Goal: Information Seeking & Learning: Learn about a topic

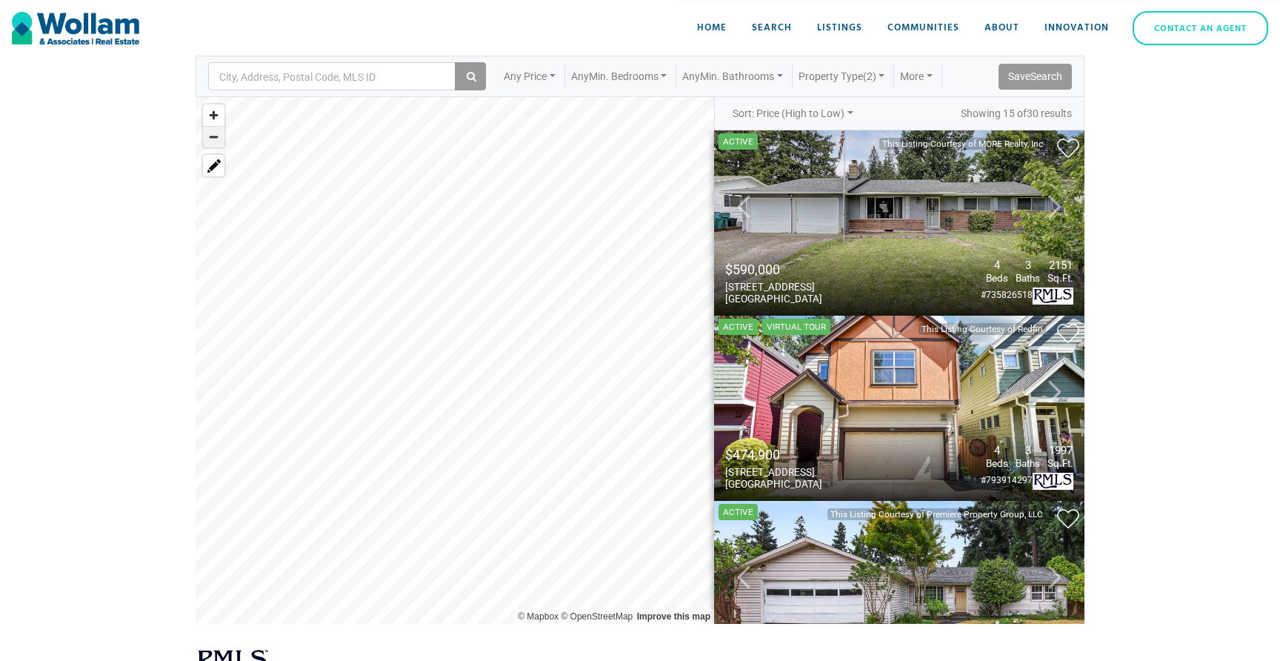
click at [213, 139] on span "Zoom out" at bounding box center [213, 137] width 21 height 21
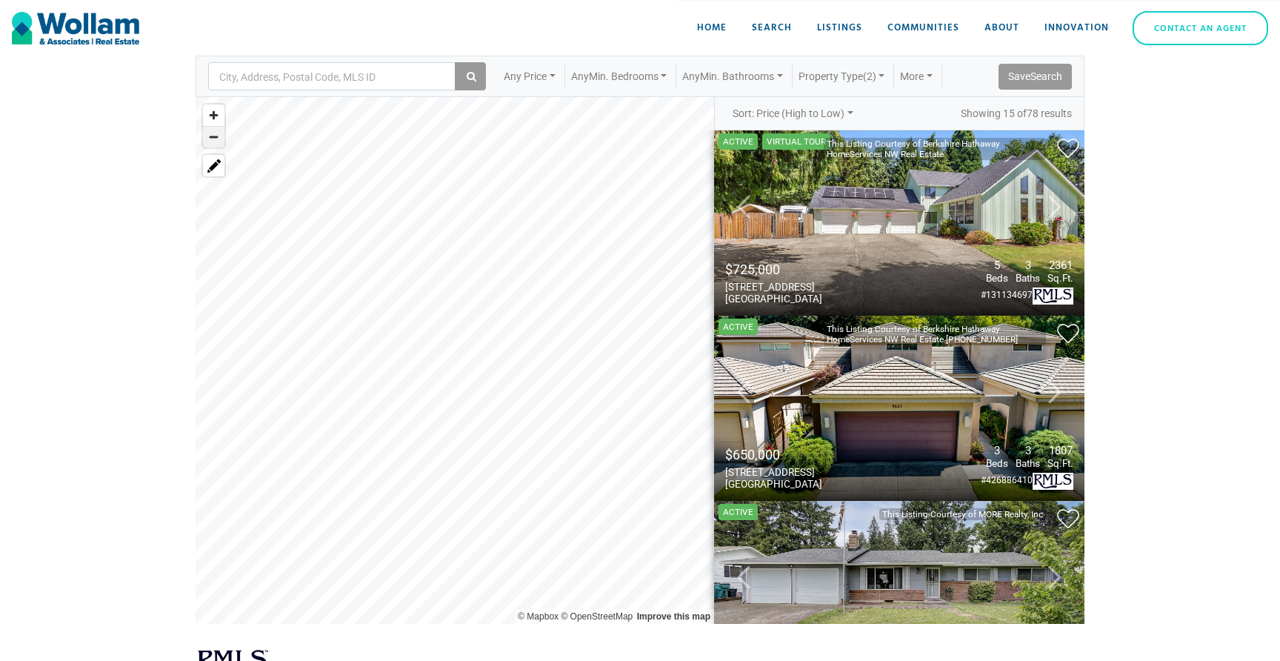
click at [213, 139] on span "Zoom out" at bounding box center [213, 137] width 21 height 21
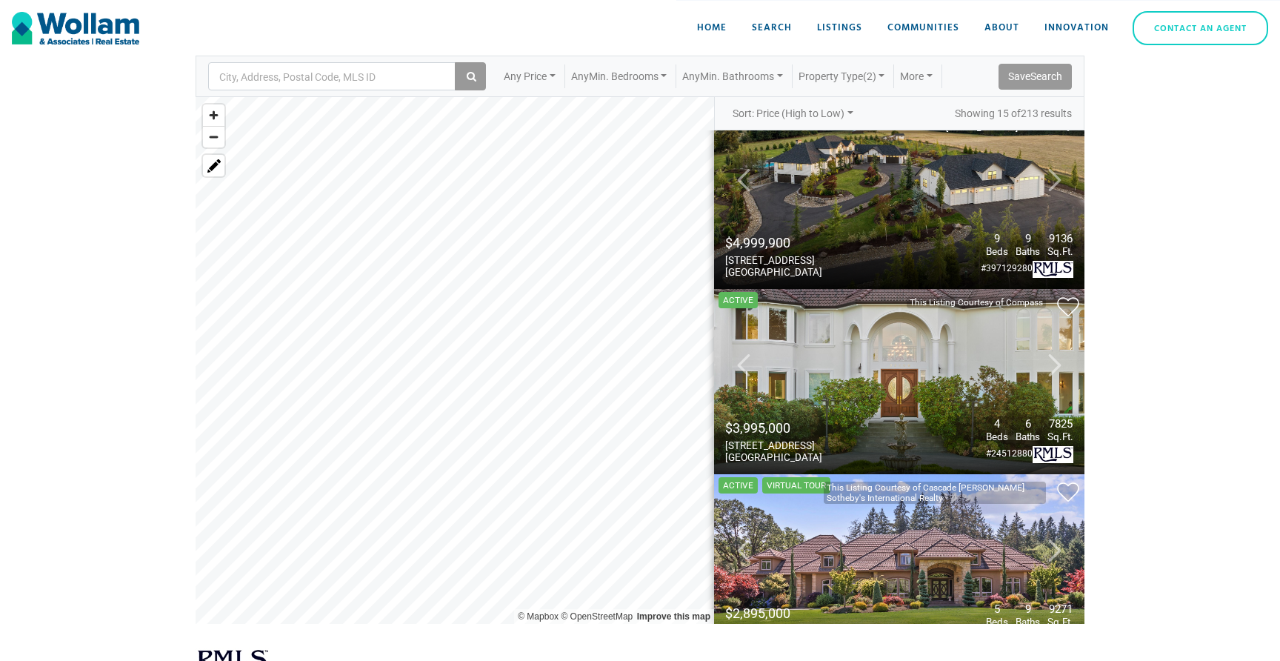
scroll to position [41, 0]
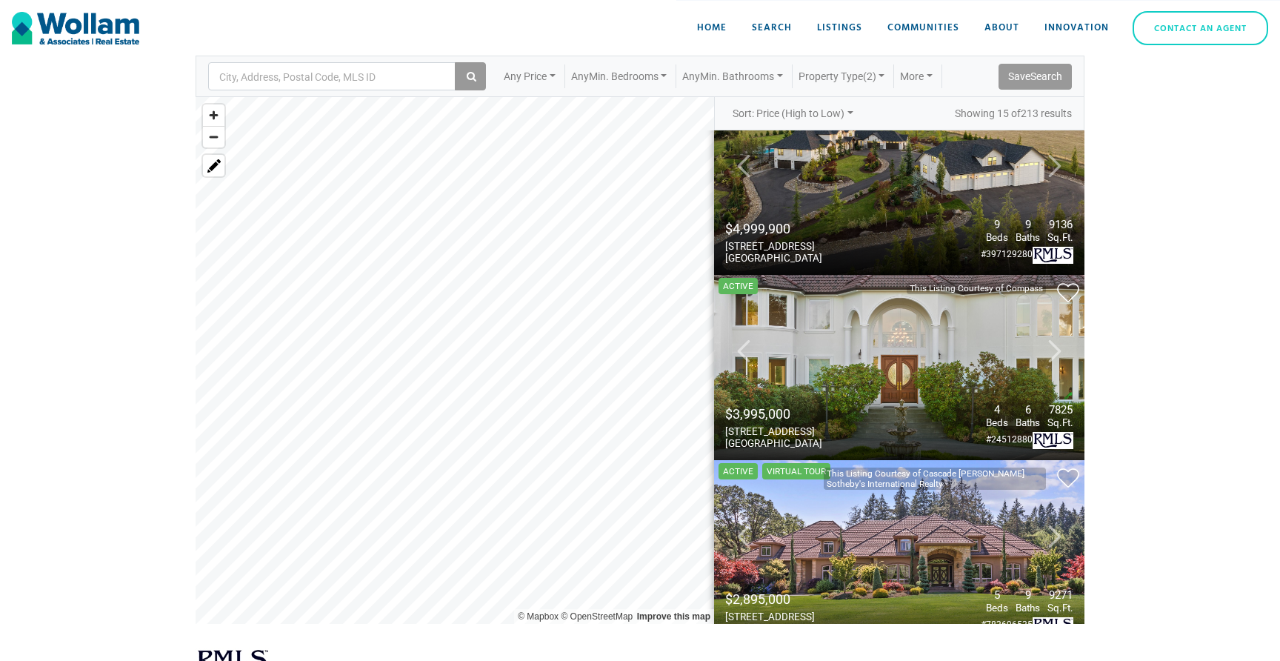
click at [1046, 352] on button "Next Photo" at bounding box center [1054, 367] width 59 height 185
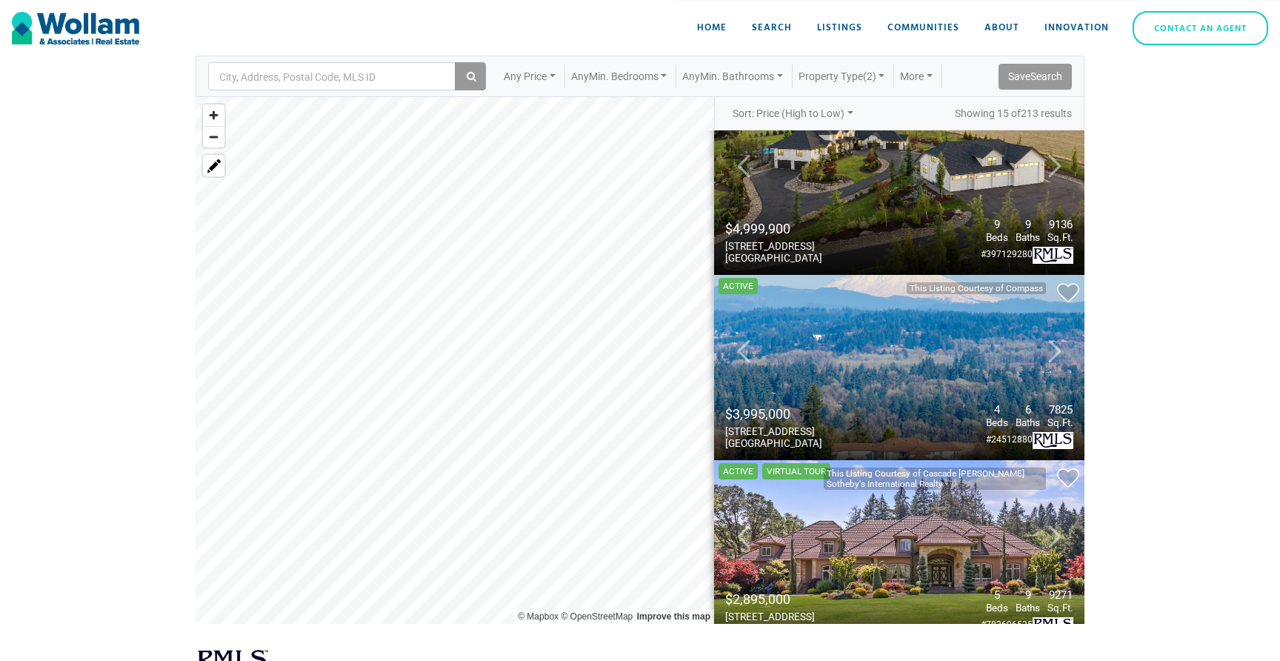
click at [1046, 352] on button "Next Photo" at bounding box center [1054, 367] width 59 height 185
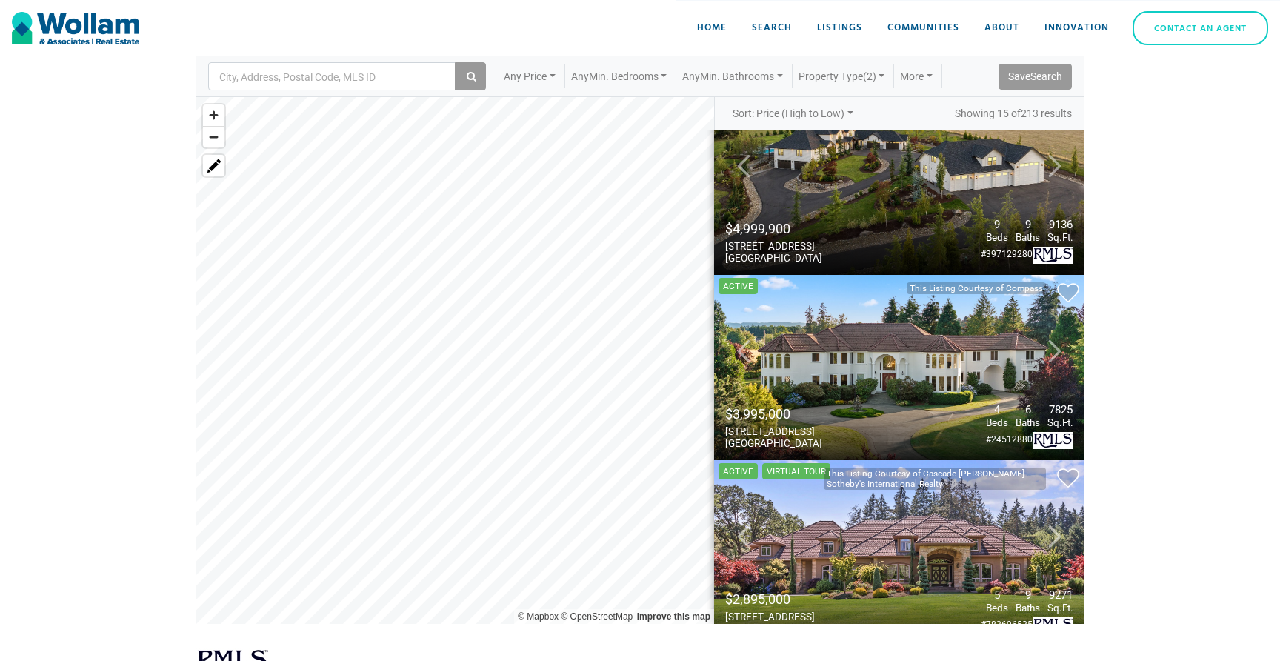
click at [1046, 352] on button "Next Photo" at bounding box center [1054, 367] width 59 height 185
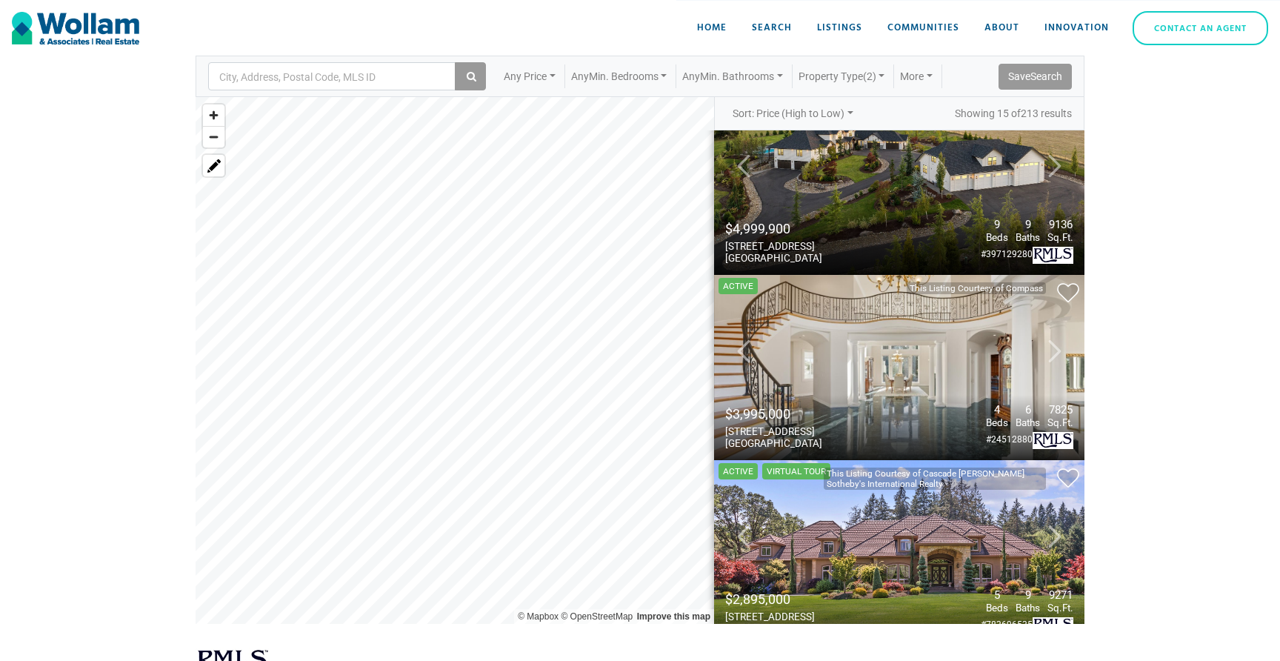
click at [1046, 352] on button "Next Photo" at bounding box center [1054, 367] width 59 height 185
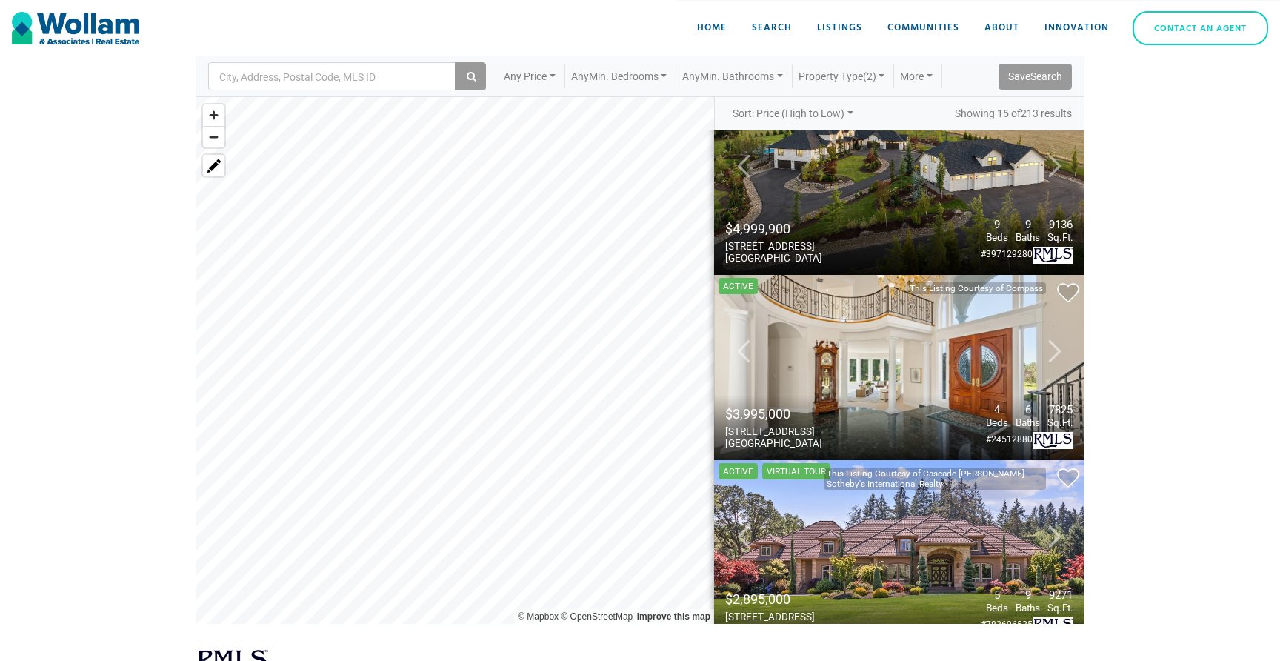
click at [1046, 352] on button "Next Photo" at bounding box center [1054, 367] width 59 height 185
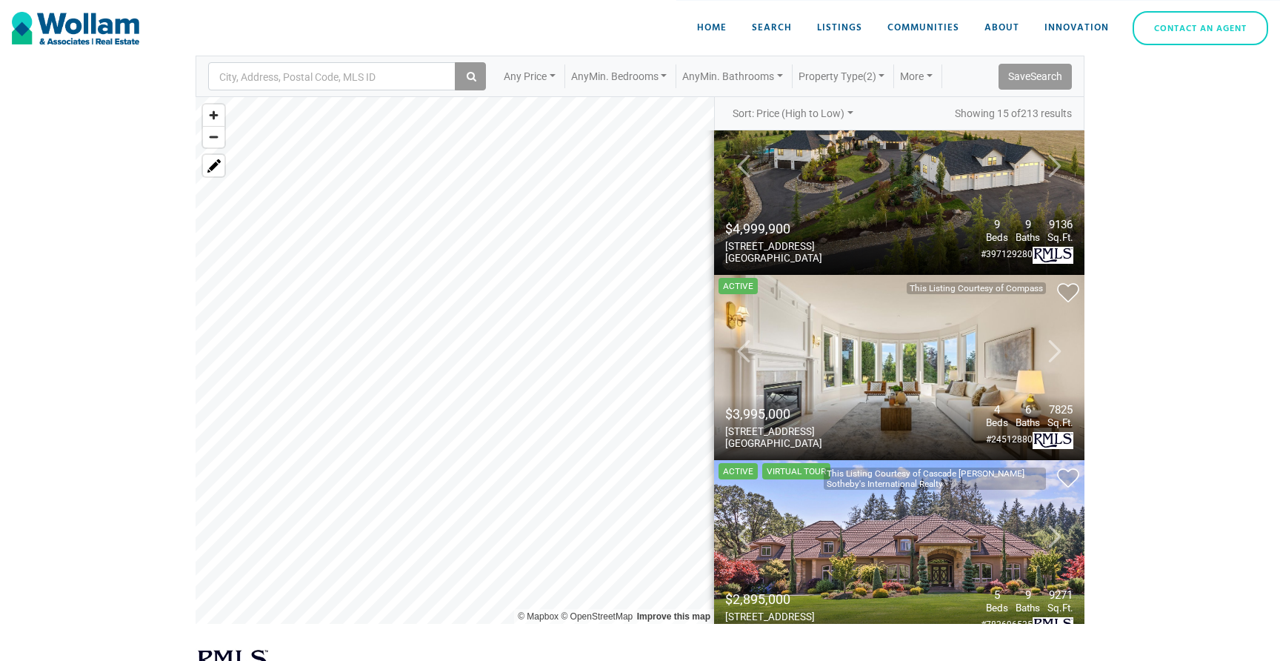
click at [1046, 352] on button "Next Photo" at bounding box center [1054, 367] width 59 height 185
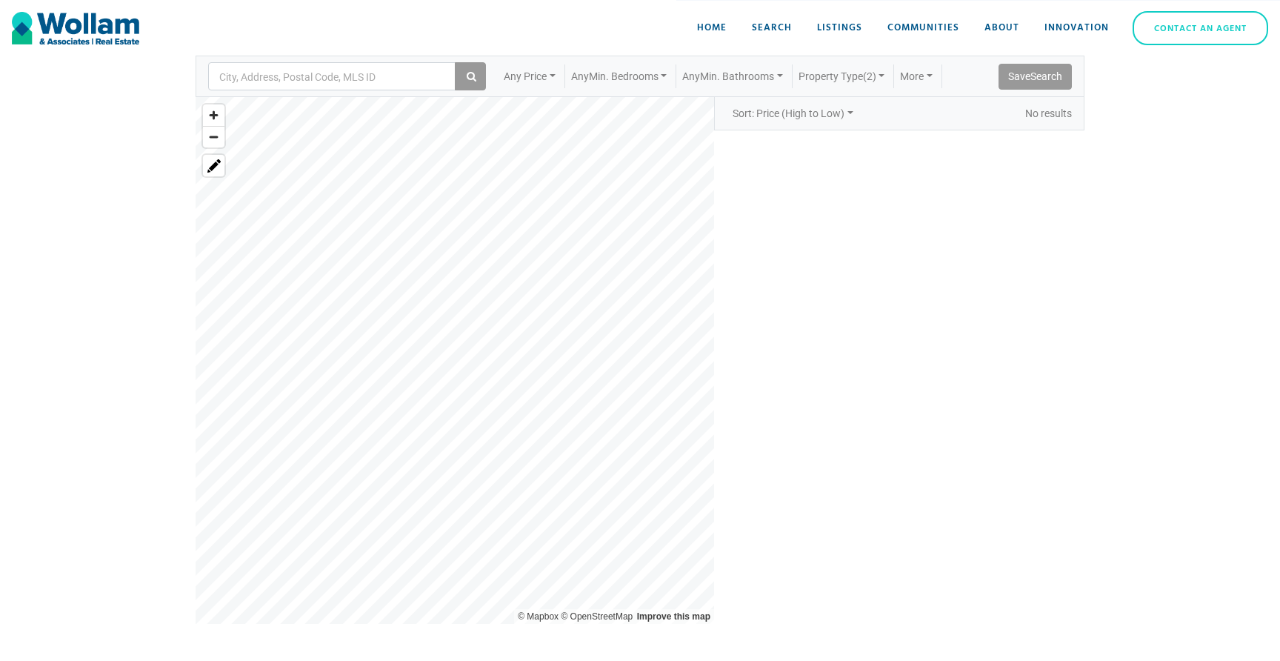
scroll to position [0, 0]
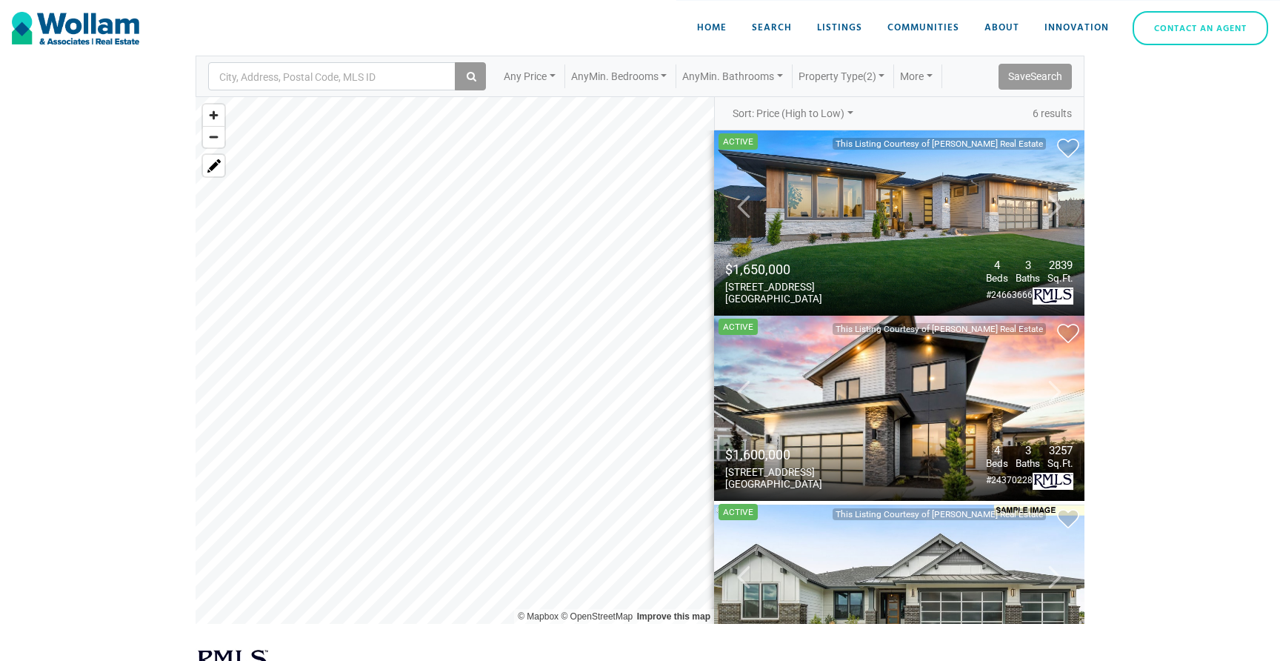
click at [999, 196] on img "IDX Image" at bounding box center [899, 222] width 370 height 185
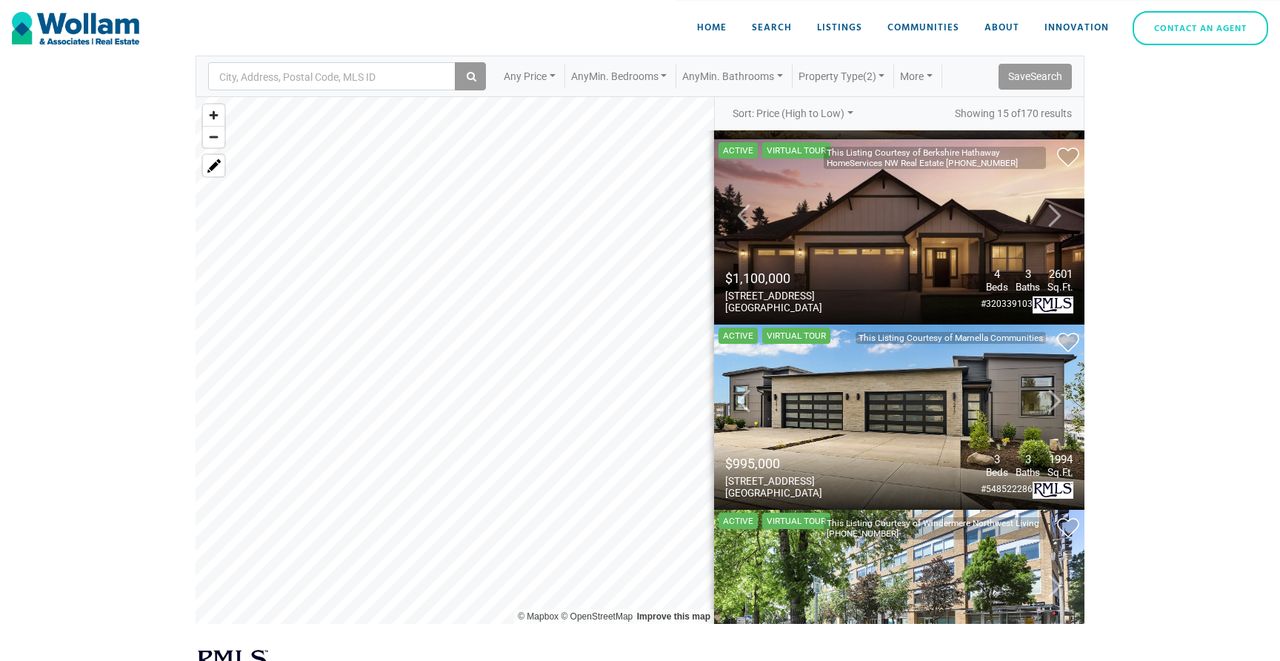
scroll to position [915, 0]
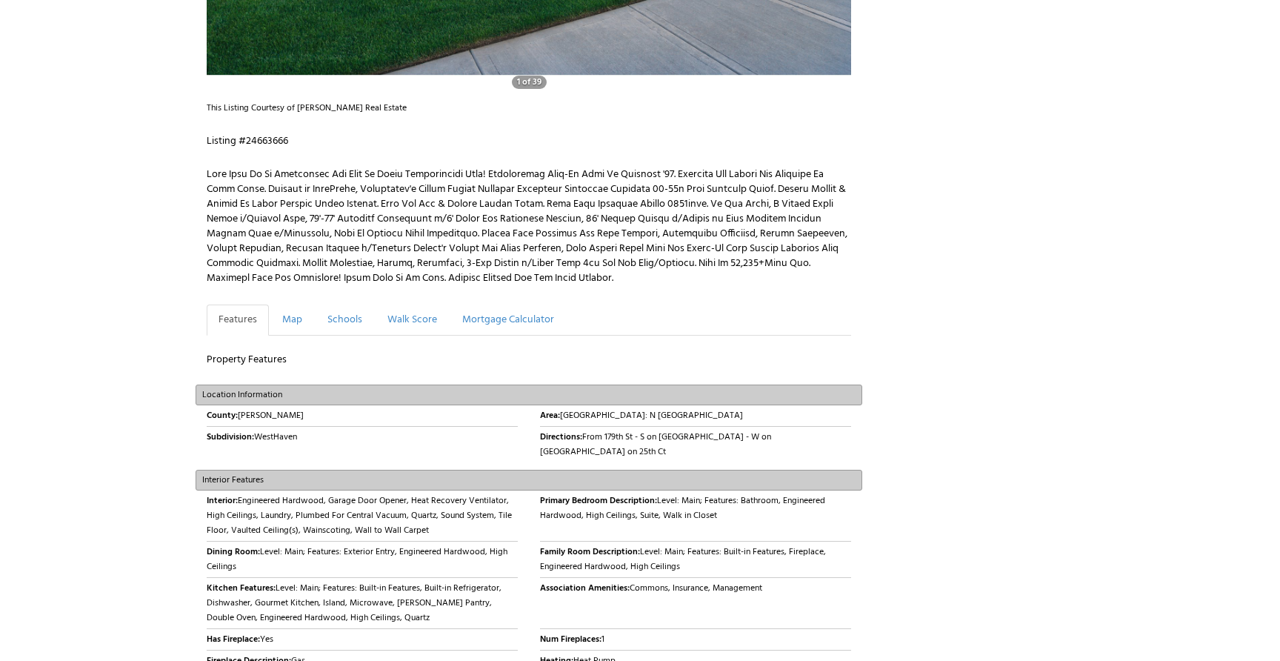
scroll to position [918, 0]
